Goal: Transaction & Acquisition: Purchase product/service

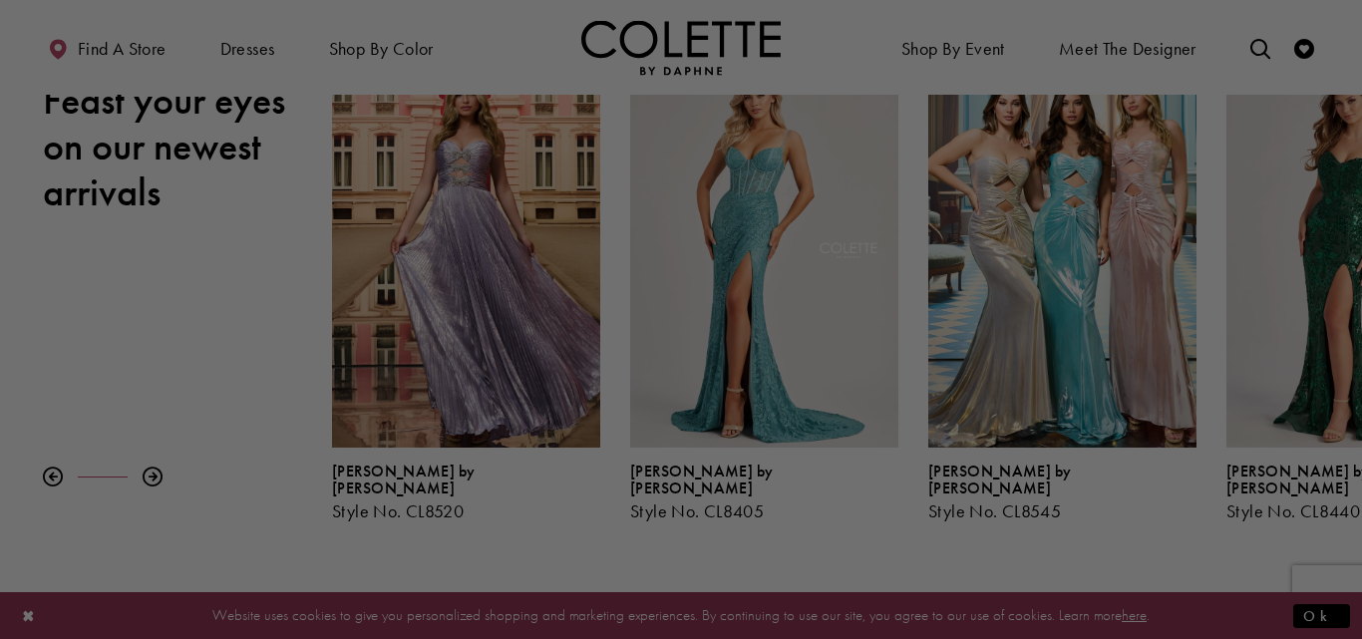
click at [182, 283] on div at bounding box center [688, 322] width 1376 height 645
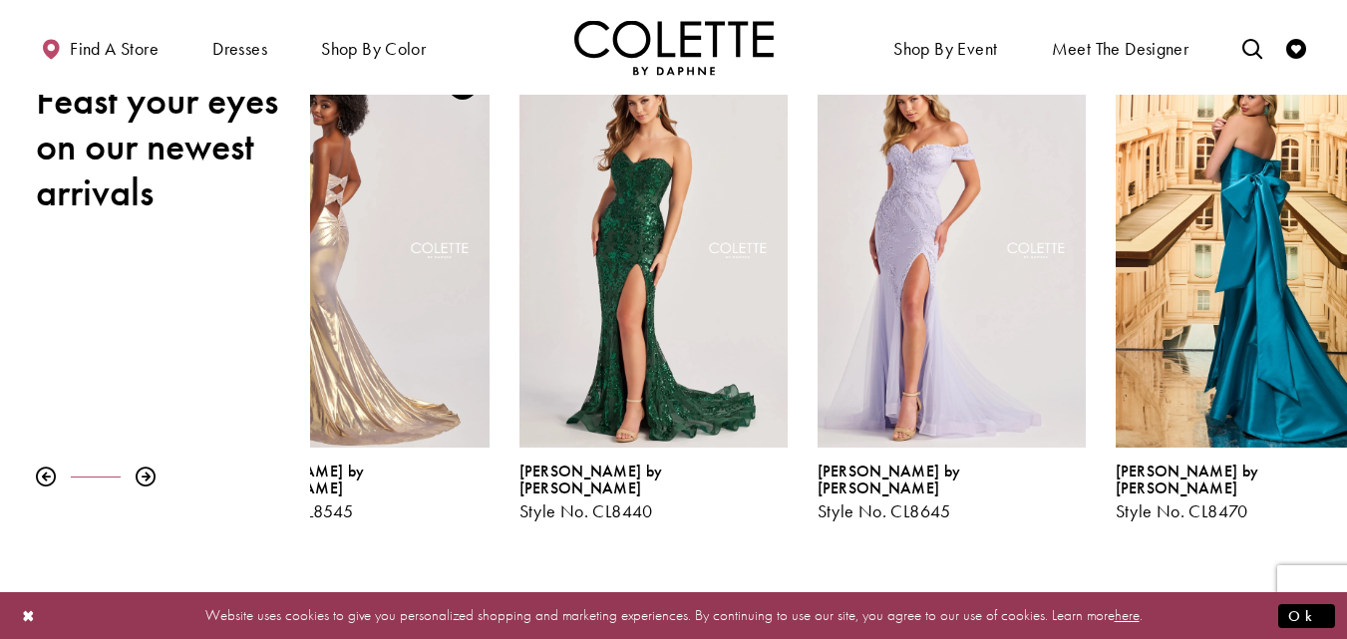
drag, startPoint x: 1223, startPoint y: 324, endPoint x: 523, endPoint y: 350, distance: 700.3
click at [523, 350] on div "Visit Colette by Daphne Style No. CL8440 Page" at bounding box center [653, 253] width 268 height 390
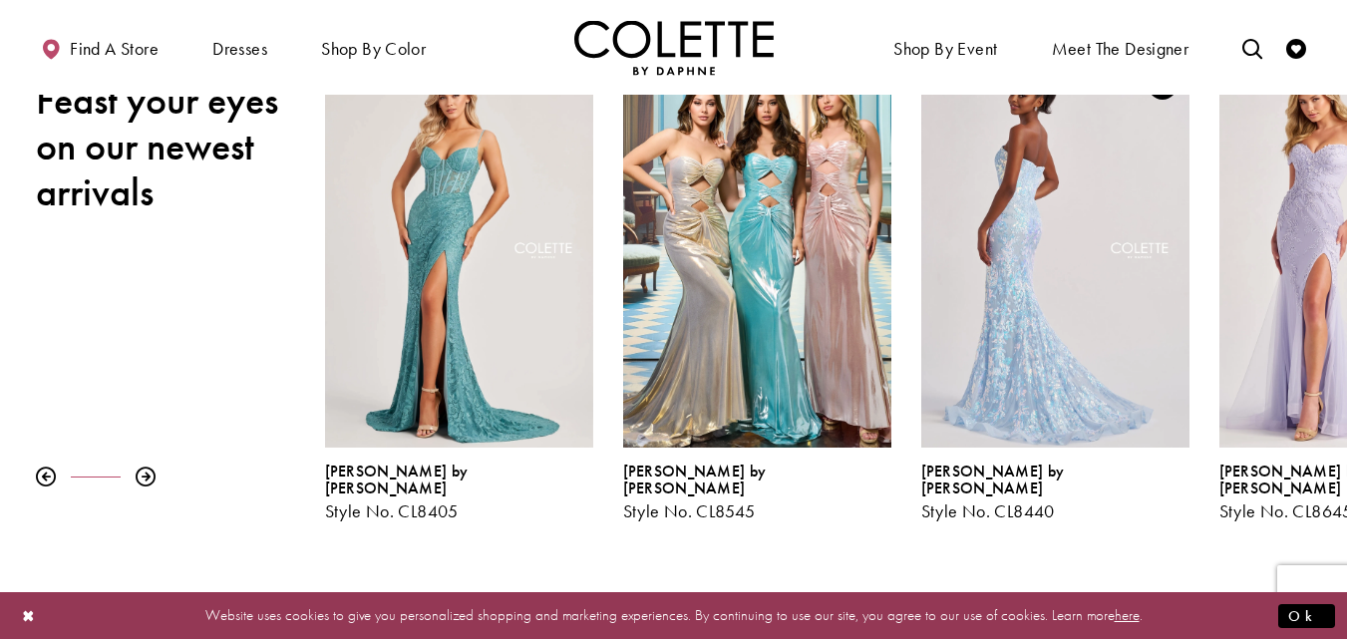
drag, startPoint x: 1342, startPoint y: 263, endPoint x: 608, endPoint y: 346, distance: 738.3
click at [1219, 277] on div "Visit Colette by Daphne Style No. CL8645 Page" at bounding box center [1353, 253] width 268 height 390
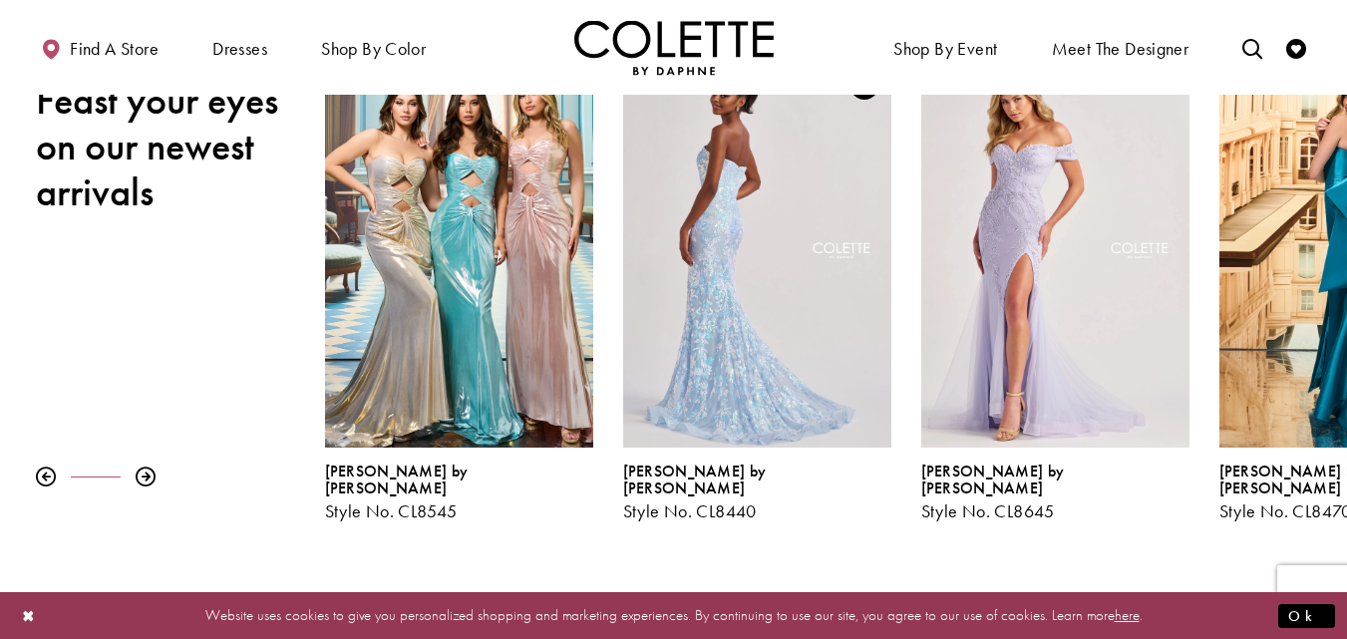
drag, startPoint x: 800, startPoint y: 377, endPoint x: 796, endPoint y: 172, distance: 204.4
click at [797, 188] on div "Visit Colette by Daphne Style No. CL8440 Page" at bounding box center [757, 253] width 268 height 390
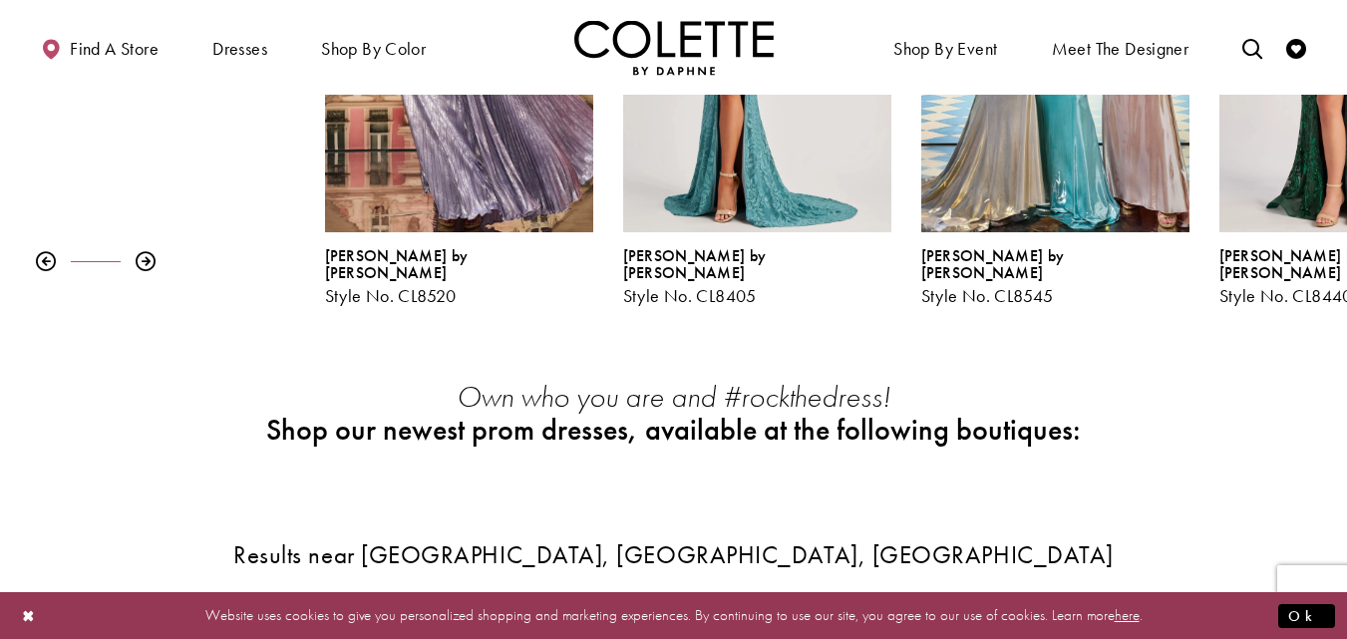
scroll to position [498, 0]
